Goal: Transaction & Acquisition: Purchase product/service

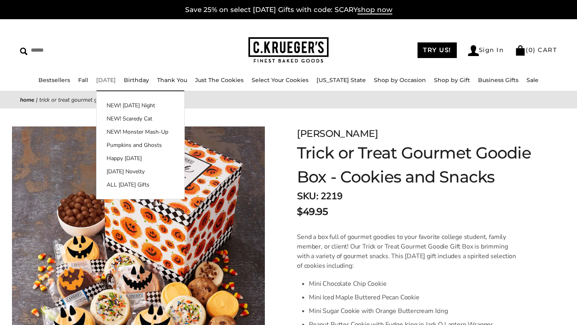
click at [116, 76] on link "[DATE]" at bounding box center [106, 79] width 20 height 7
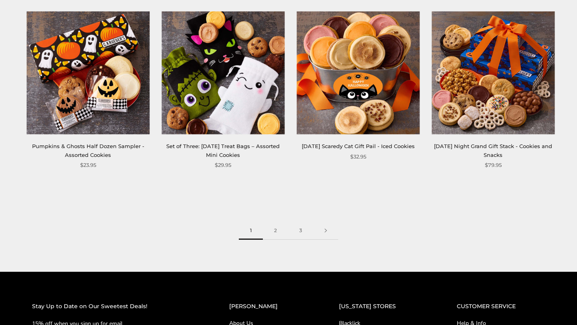
scroll to position [1051, 0]
